Goal: Find specific page/section: Find specific page/section

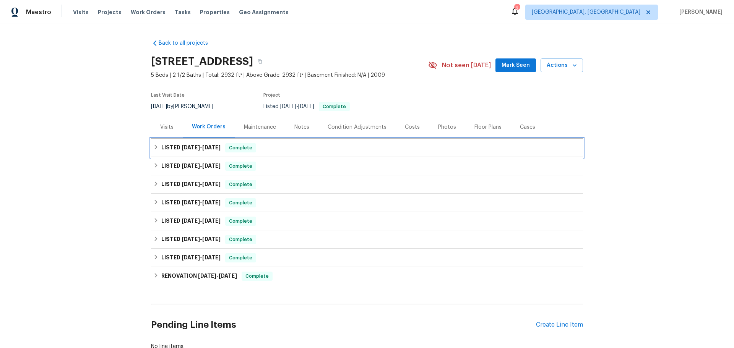
click at [226, 144] on span "Complete" at bounding box center [240, 148] width 29 height 8
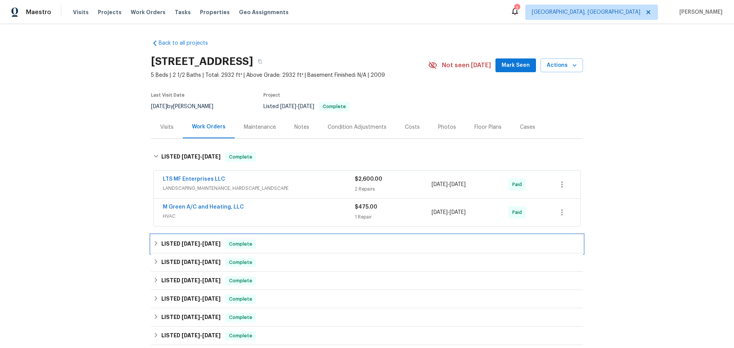
click at [202, 241] on span "[DATE]" at bounding box center [211, 243] width 18 height 5
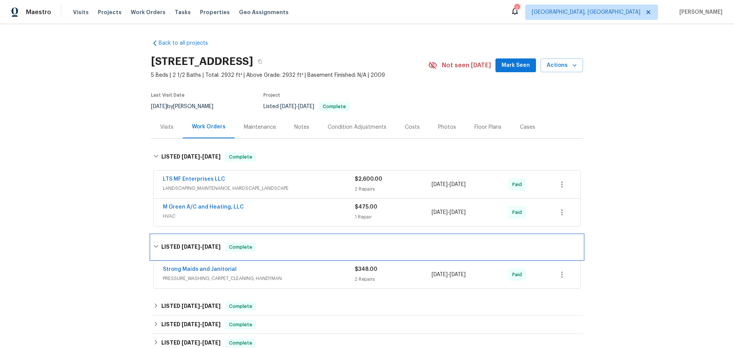
scroll to position [76, 0]
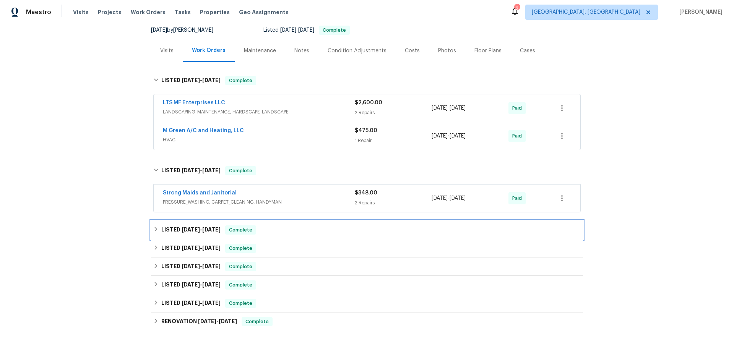
click at [226, 226] on span "Complete" at bounding box center [240, 230] width 29 height 8
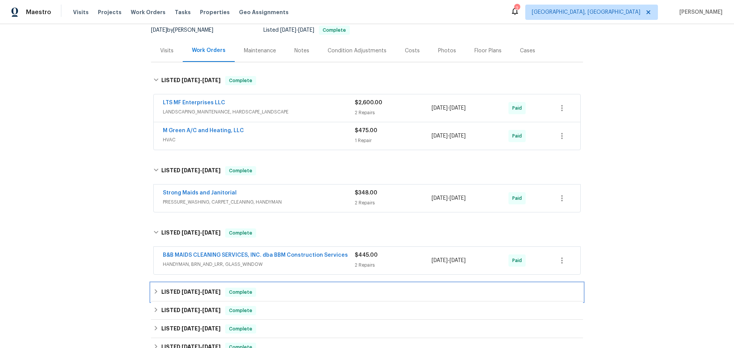
click at [174, 288] on h6 "LISTED [DATE] - [DATE]" at bounding box center [190, 292] width 59 height 9
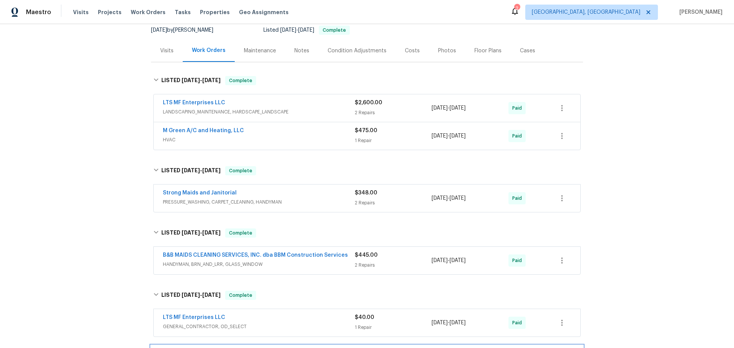
drag, startPoint x: 191, startPoint y: 296, endPoint x: 188, endPoint y: 298, distance: 4.1
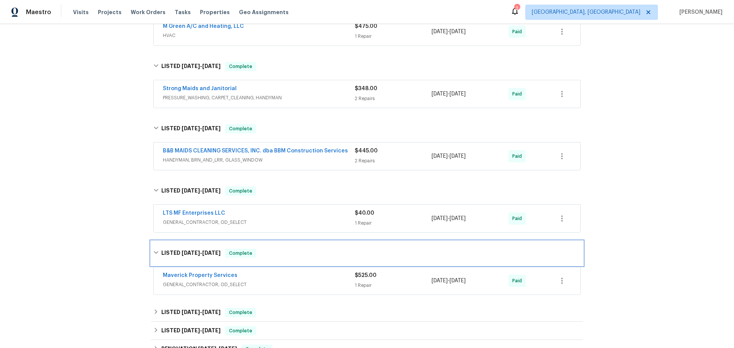
scroll to position [223, 0]
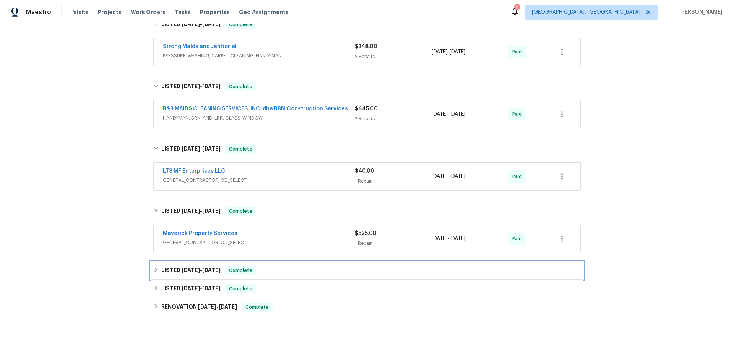
click at [226, 267] on span "Complete" at bounding box center [240, 271] width 29 height 8
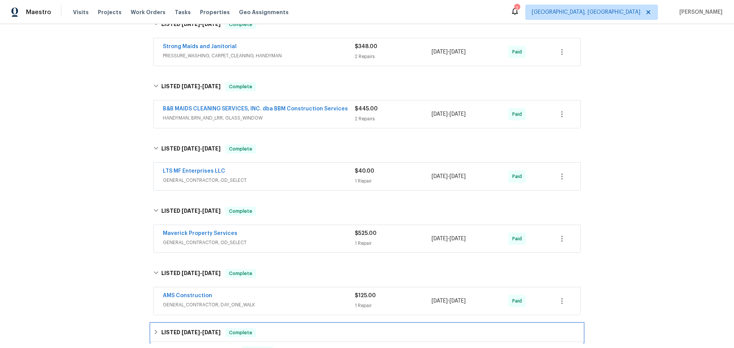
click at [202, 330] on span "[DATE]" at bounding box center [211, 332] width 18 height 5
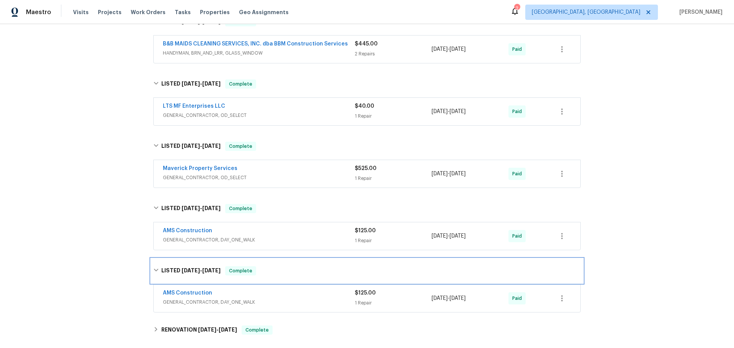
scroll to position [297, 0]
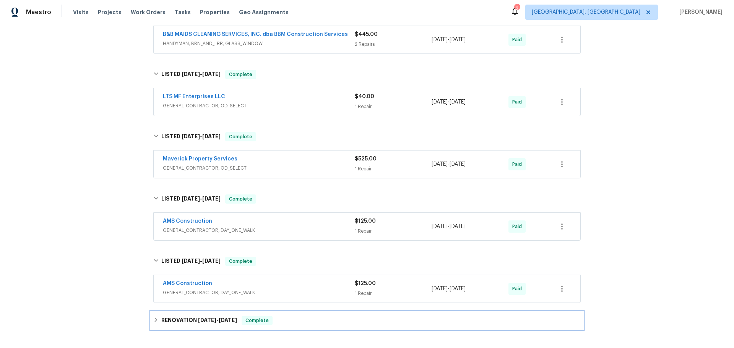
click at [242, 317] on span "Complete" at bounding box center [256, 321] width 29 height 8
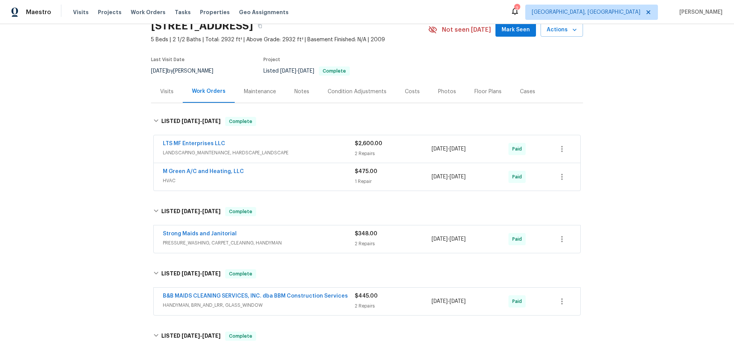
scroll to position [0, 0]
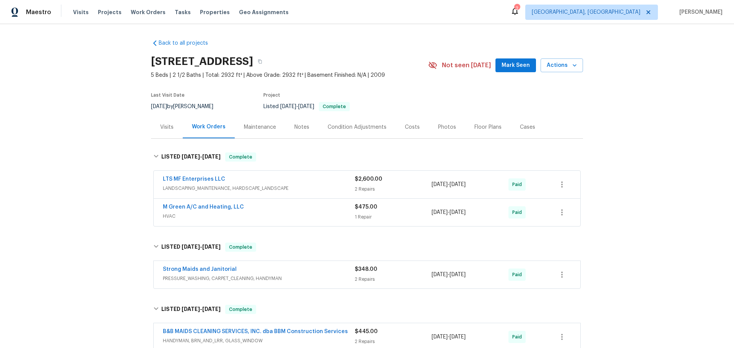
drag, startPoint x: 57, startPoint y: 232, endPoint x: 54, endPoint y: 246, distance: 14.8
click at [57, 232] on div "Back to all projects [STREET_ADDRESS] 5 Beds | 2 1/2 Baths | Total: 2932 ft² | …" at bounding box center [367, 186] width 734 height 324
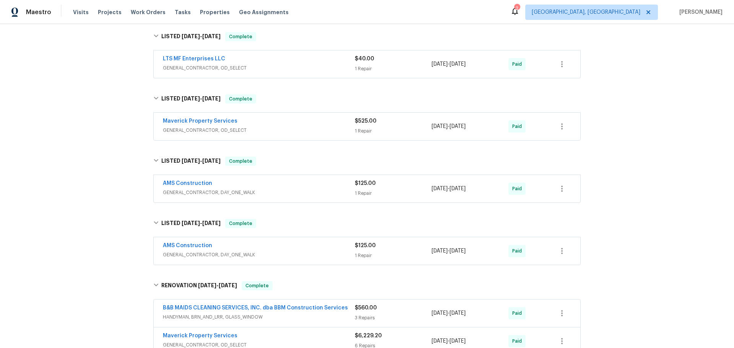
scroll to position [352, 0]
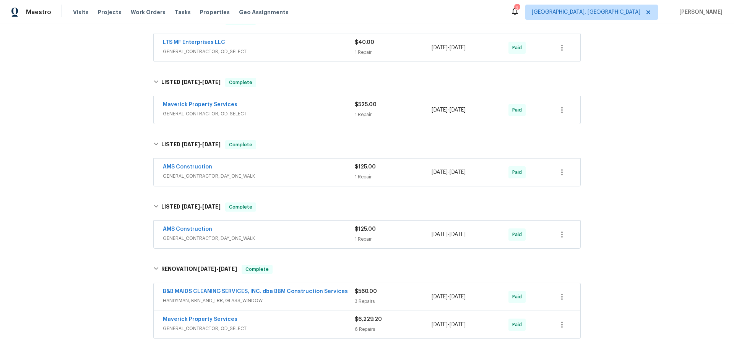
click at [288, 316] on div "Maverick Property Services GENERAL_CONTRACTOR, OD_SELECT" at bounding box center [259, 325] width 192 height 18
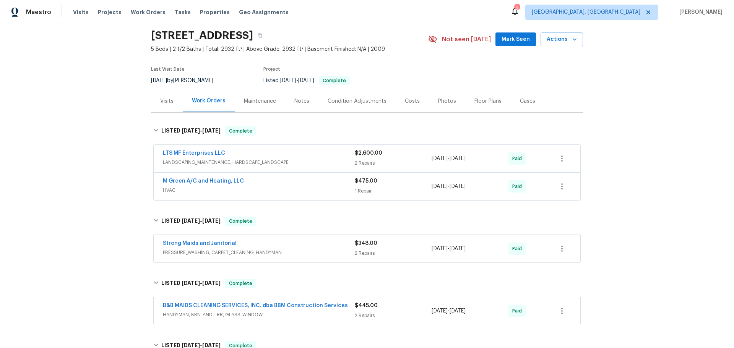
scroll to position [0, 0]
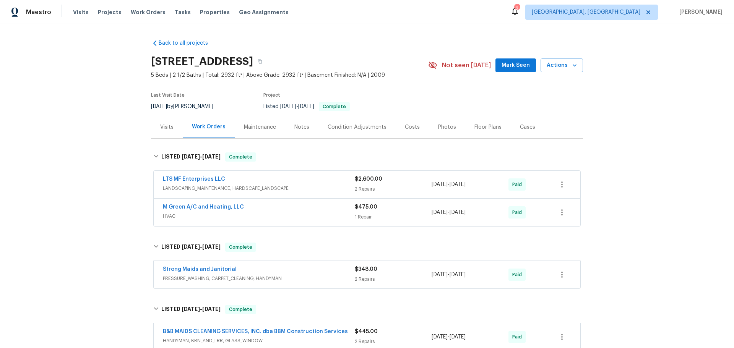
click at [274, 185] on span "LANDSCAPING_MAINTENANCE, HARDSCAPE_LANDSCAPE" at bounding box center [259, 189] width 192 height 8
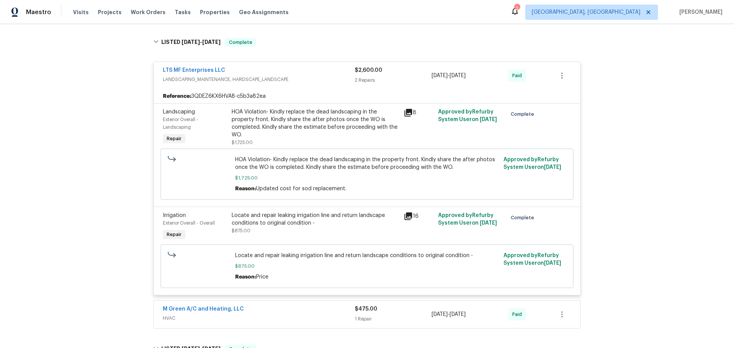
scroll to position [153, 0]
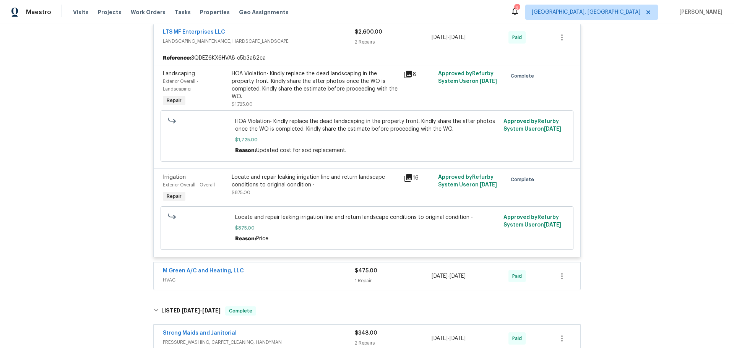
click at [306, 276] on span "HVAC" at bounding box center [259, 280] width 192 height 8
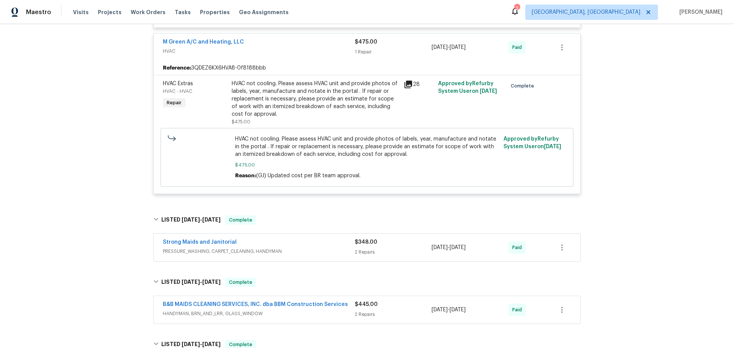
scroll to position [458, 0]
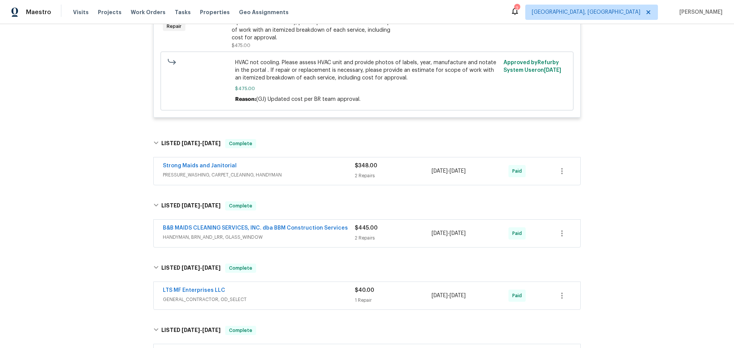
click at [299, 162] on div "Strong Maids and Janitorial" at bounding box center [259, 166] width 192 height 9
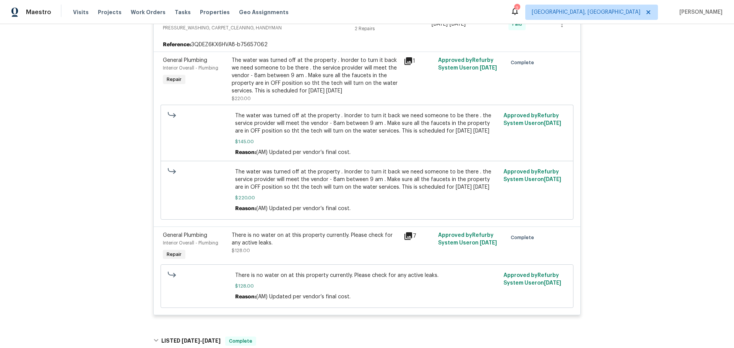
scroll to position [688, 0]
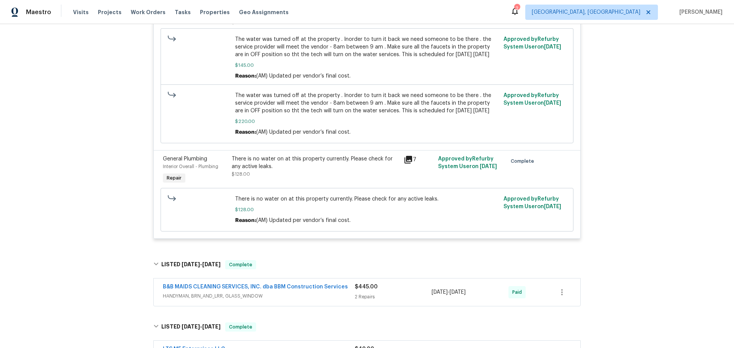
click at [312, 292] on span "HANDYMAN, BRN_AND_LRR, GLASS_WINDOW" at bounding box center [259, 296] width 192 height 8
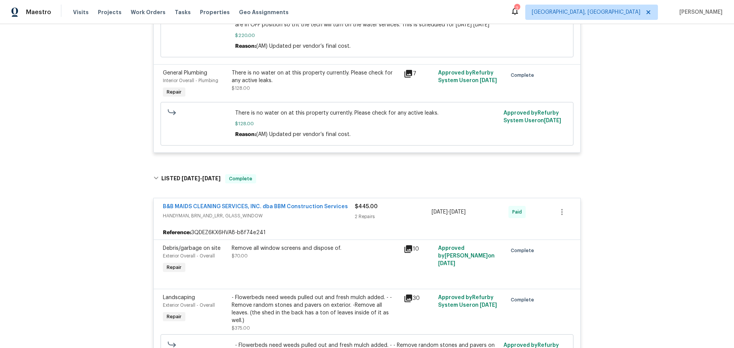
scroll to position [841, 0]
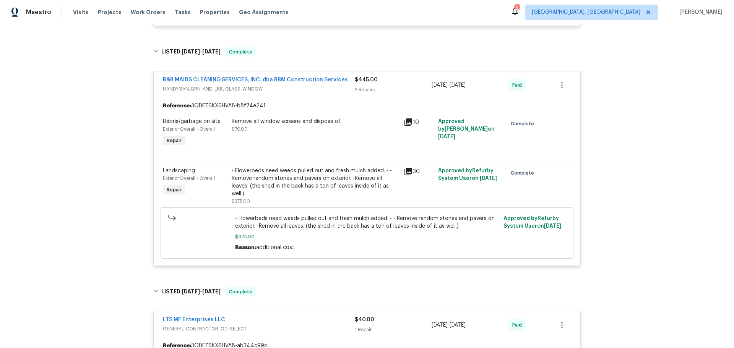
scroll to position [917, 0]
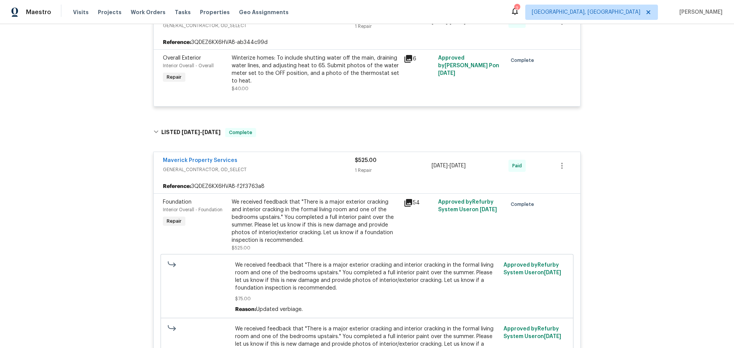
scroll to position [1223, 0]
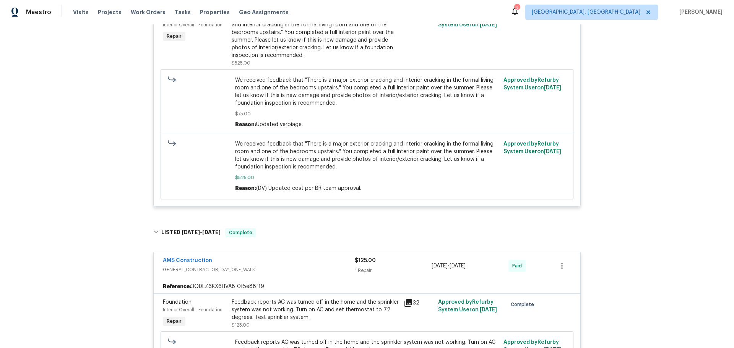
scroll to position [1528, 0]
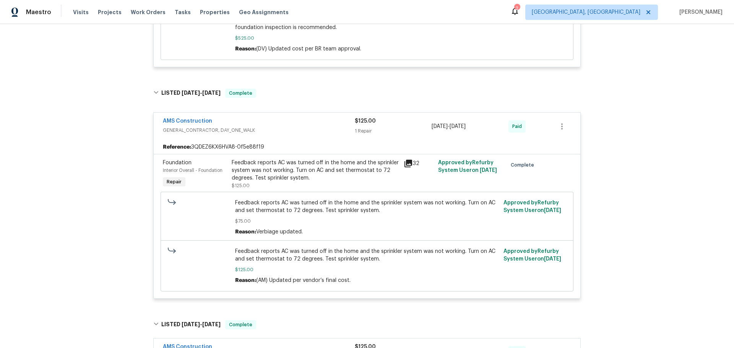
click at [298, 343] on div "AMS Construction" at bounding box center [259, 347] width 192 height 9
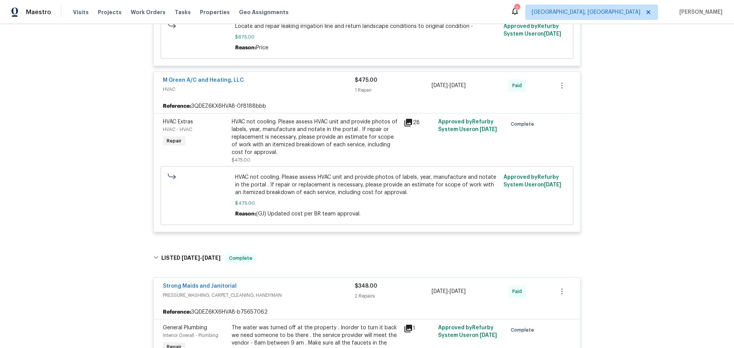
scroll to position [0, 0]
